Goal: Task Accomplishment & Management: Use online tool/utility

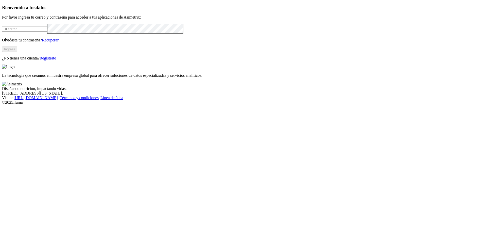
type input "[PERSON_NAME][EMAIL_ADDRESS][PERSON_NAME][DOMAIN_NAME]"
click at [17, 52] on button "Ingresa" at bounding box center [9, 48] width 15 height 5
